Goal: Task Accomplishment & Management: Manage account settings

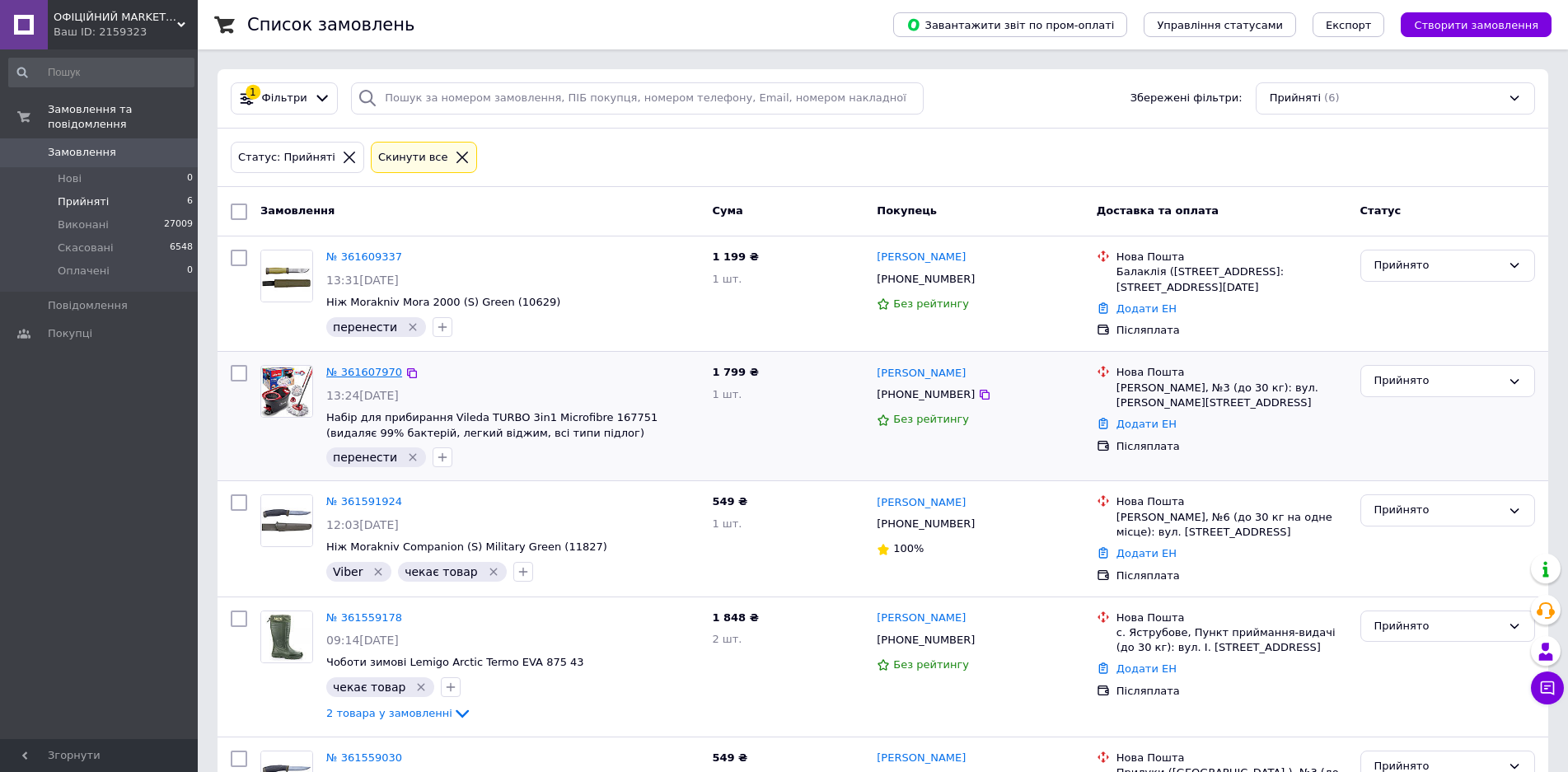
click at [365, 375] on link "№ 361607970" at bounding box center [365, 371] width 76 height 13
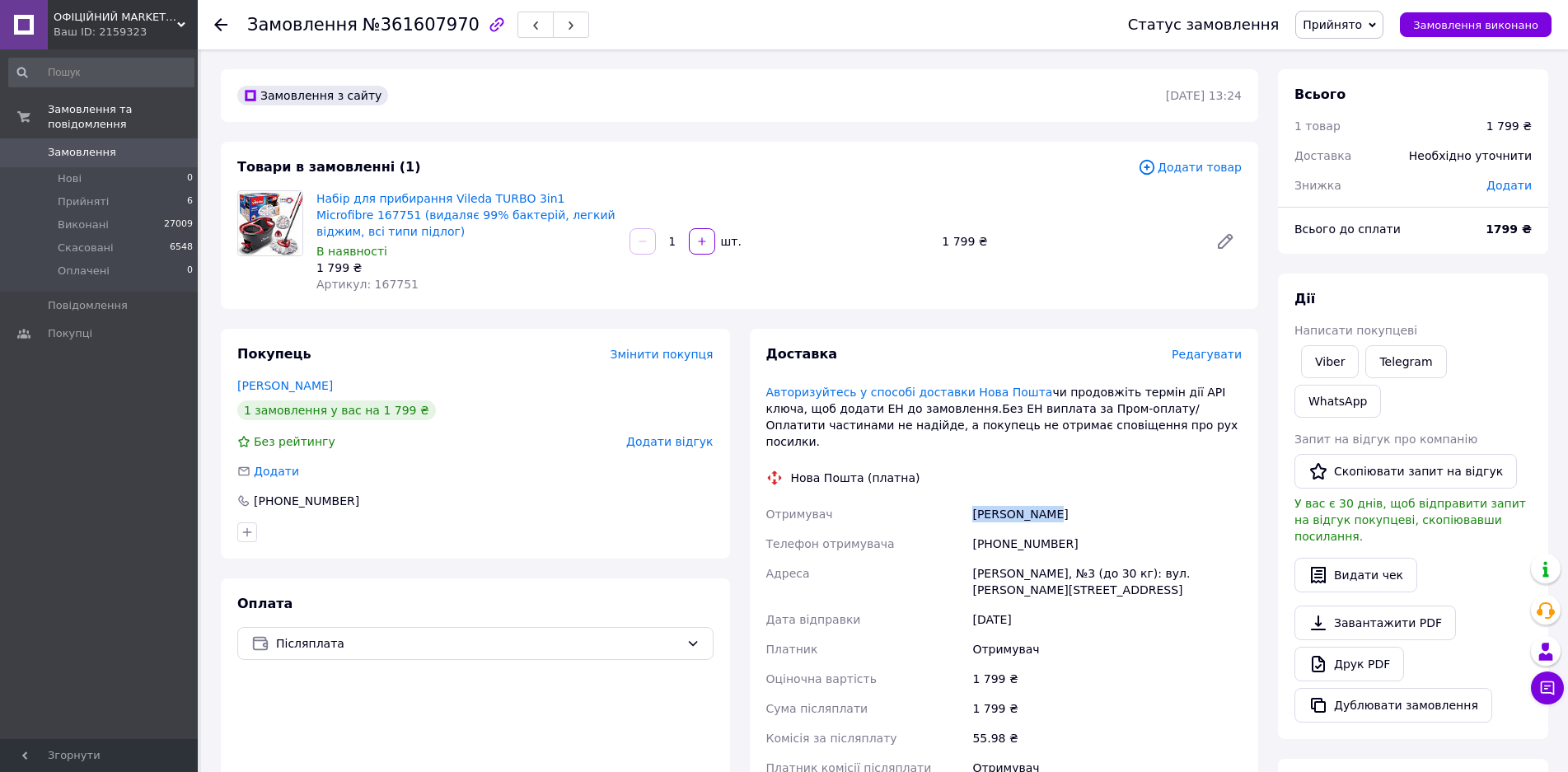
drag, startPoint x: 1054, startPoint y: 498, endPoint x: 967, endPoint y: 502, distance: 87.1
click at [968, 502] on div "Отримувач [PERSON_NAME] Телефон отримувача [PHONE_NUMBER] [PERSON_NAME], №3 (до…" at bounding box center [1004, 641] width 483 height 284
copy div "Отримувач [PERSON_NAME]"
drag, startPoint x: 1056, startPoint y: 527, endPoint x: 993, endPoint y: 529, distance: 63.0
click at [993, 529] on div "[PHONE_NUMBER]" at bounding box center [1107, 543] width 276 height 29
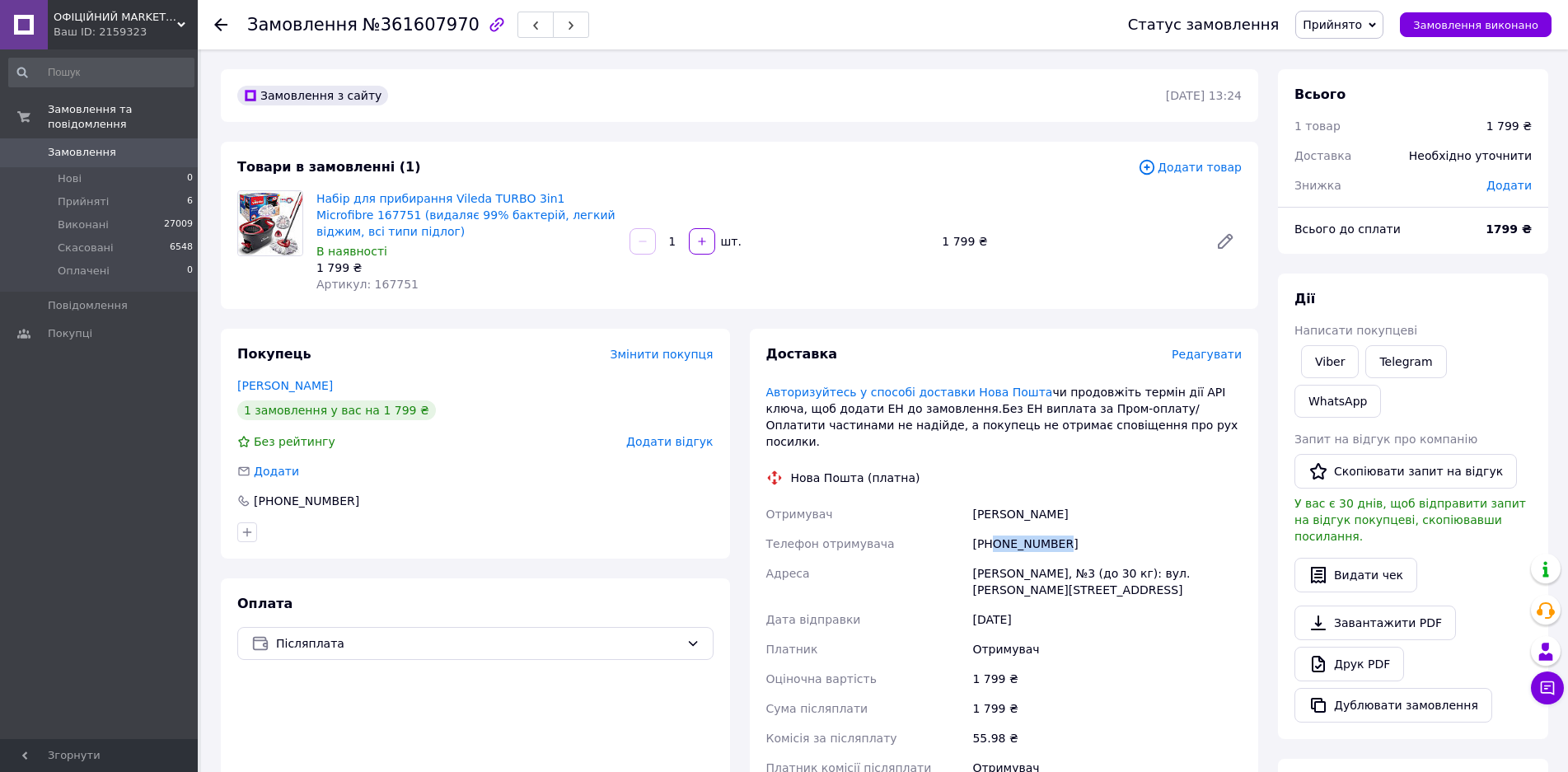
copy div "0634321261"
click at [387, 282] on span "Артикул: 167751" at bounding box center [367, 285] width 102 height 13
copy span "167751"
click at [1478, 28] on span "Замовлення виконано" at bounding box center [1475, 25] width 125 height 13
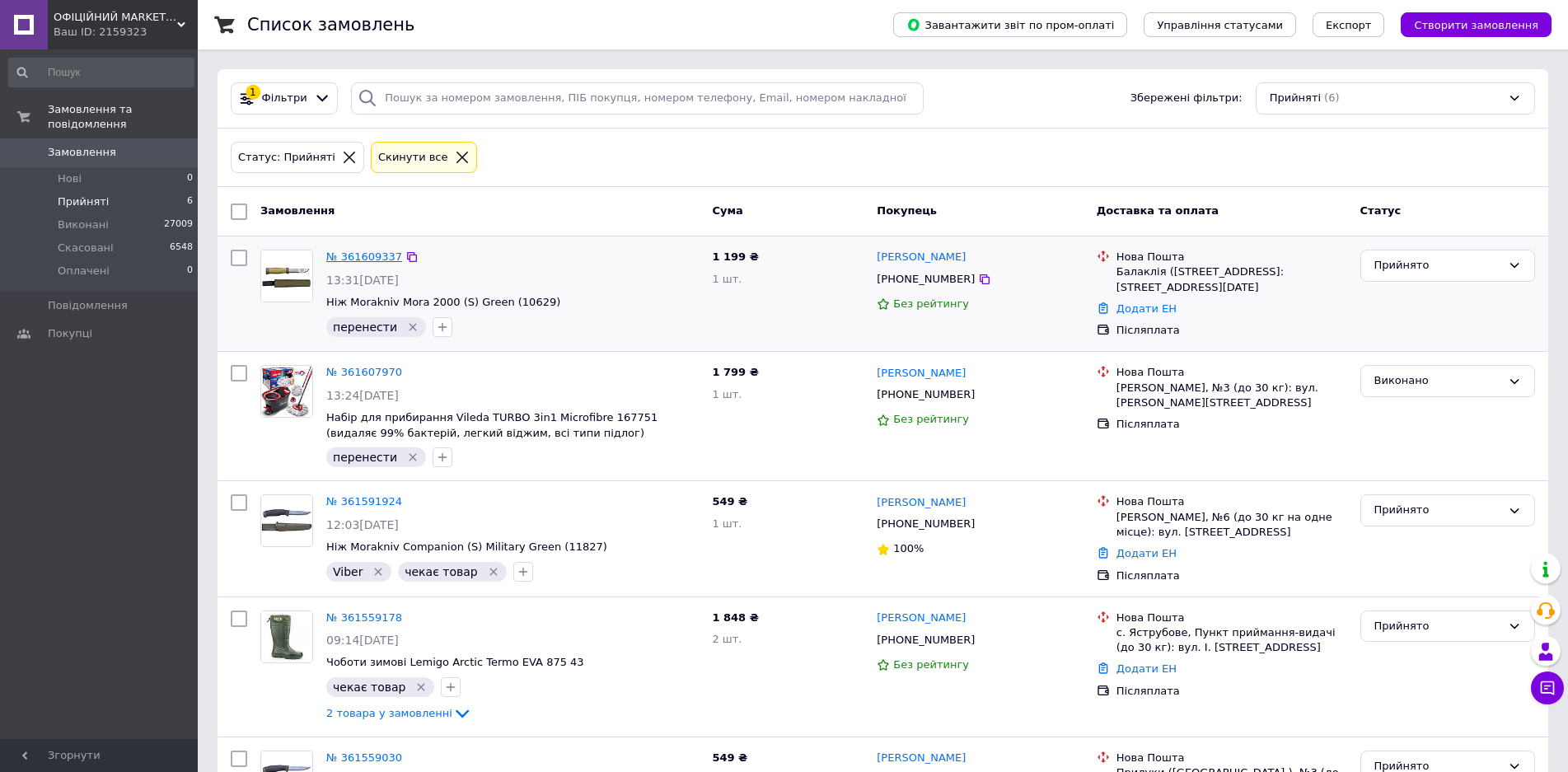
click at [373, 259] on link "№ 361609337" at bounding box center [365, 256] width 76 height 13
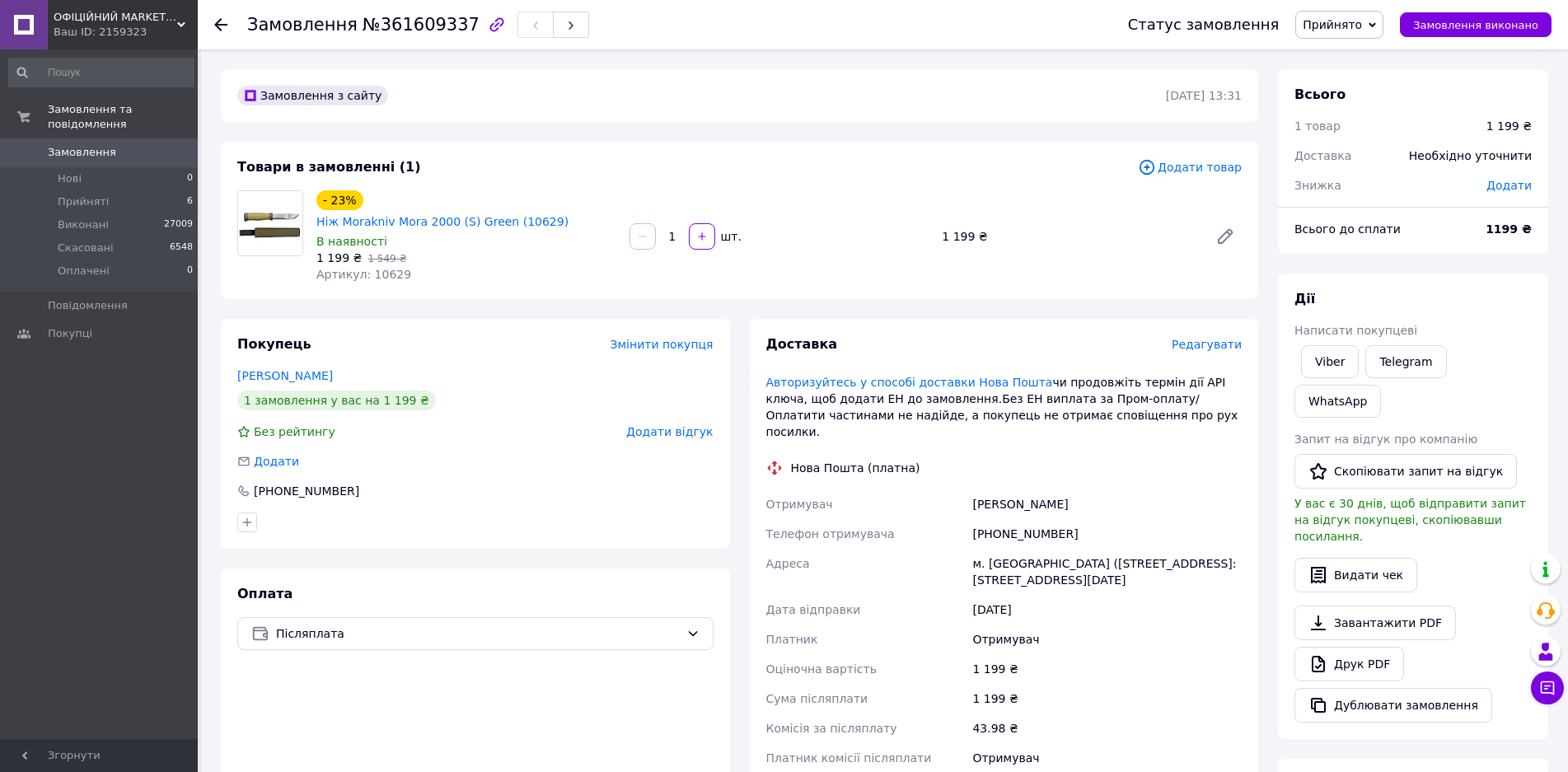
drag, startPoint x: 1075, startPoint y: 474, endPoint x: 972, endPoint y: 471, distance: 103.0
click at [972, 489] on div "[PERSON_NAME]" at bounding box center [1107, 503] width 276 height 29
copy div "[PERSON_NAME]"
drag, startPoint x: 1064, startPoint y: 495, endPoint x: 995, endPoint y: 500, distance: 69.2
click at [995, 519] on div "[PHONE_NUMBER]" at bounding box center [1107, 533] width 276 height 29
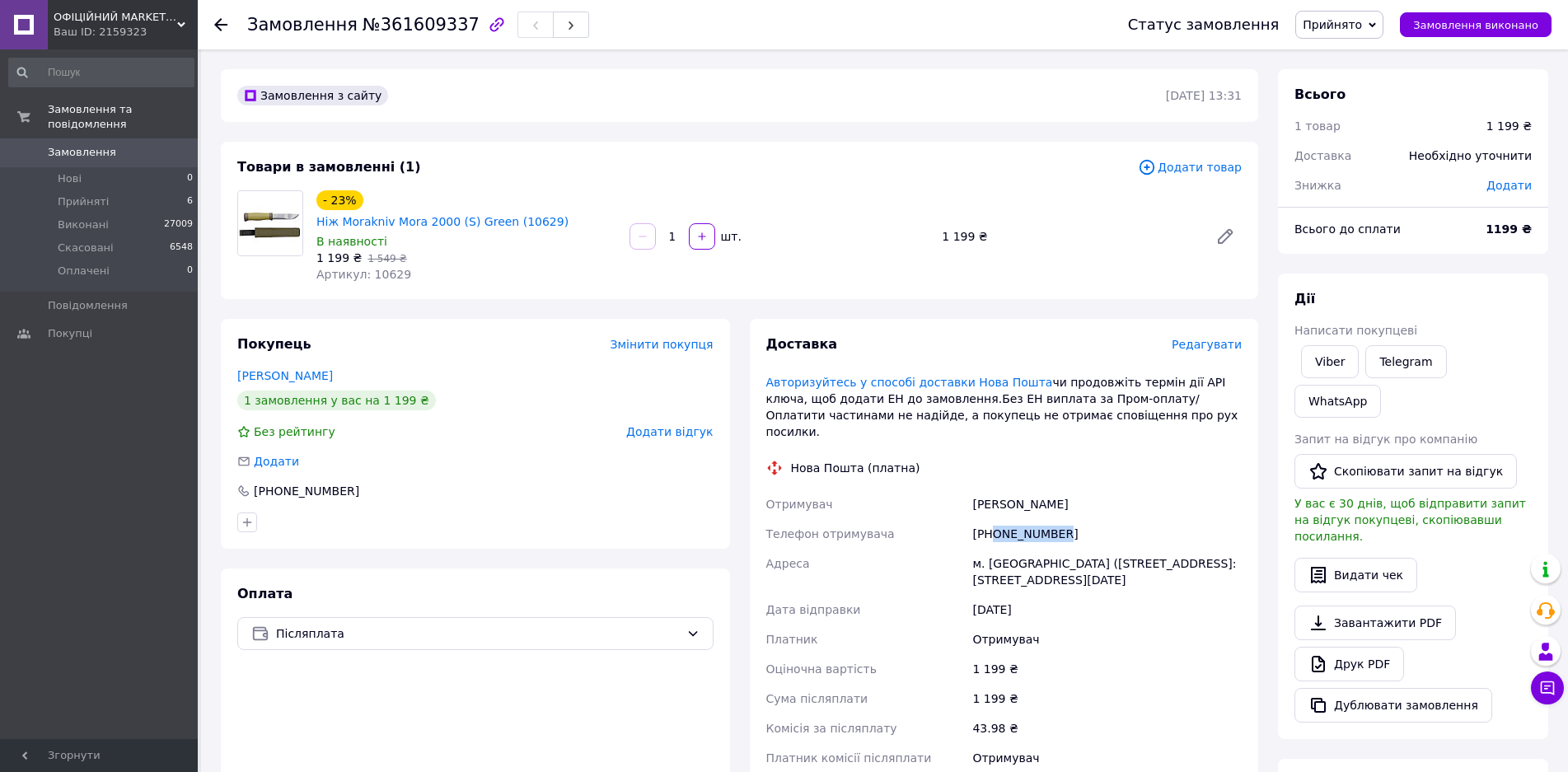
copy div "0669463041"
click at [372, 268] on span "Артикул: 10629" at bounding box center [364, 274] width 95 height 13
copy span "10629"
click at [1513, 29] on span "Замовлення виконано" at bounding box center [1475, 25] width 125 height 13
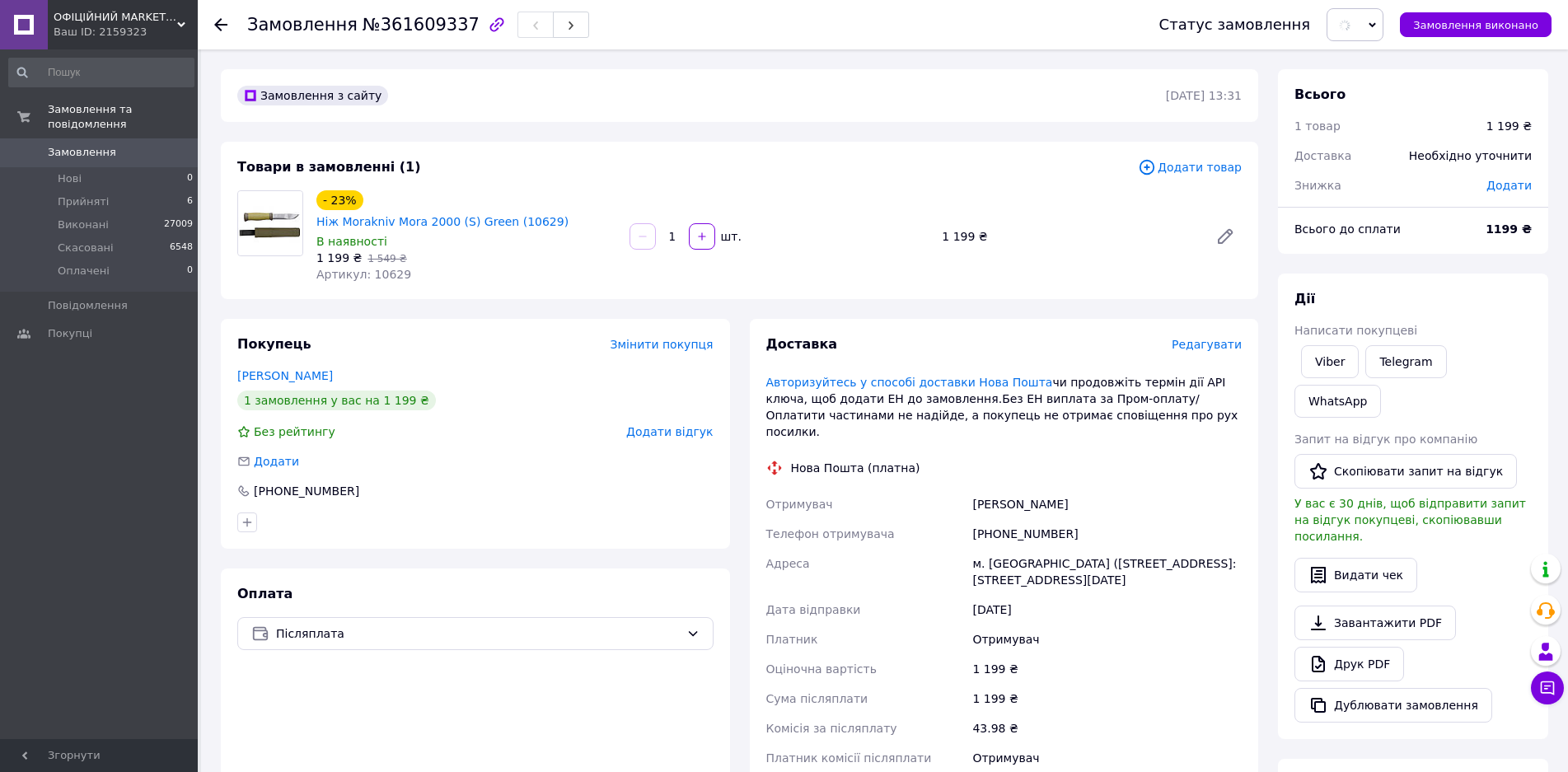
drag, startPoint x: 655, startPoint y: 484, endPoint x: 507, endPoint y: 561, distance: 166.8
